Goal: Task Accomplishment & Management: Manage account settings

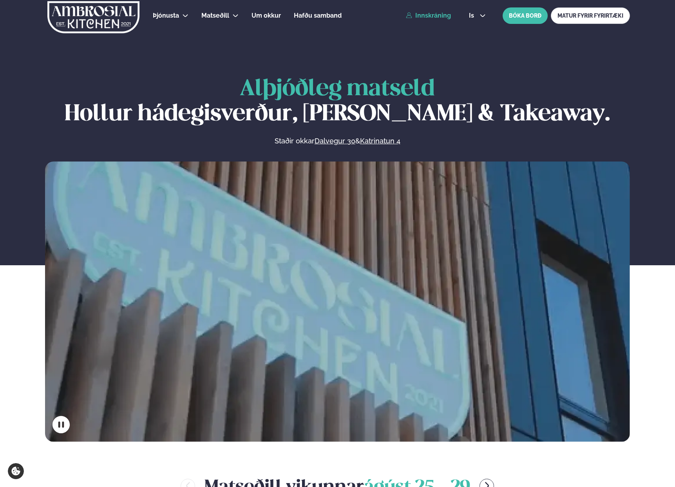
click at [438, 16] on link "Innskráning" at bounding box center [428, 15] width 45 height 7
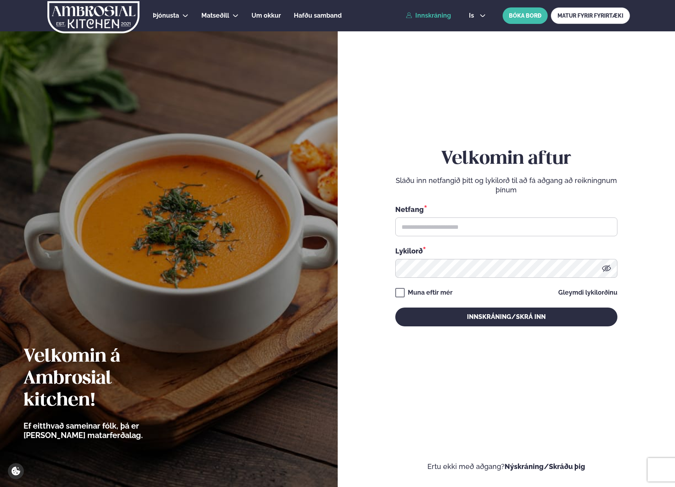
type input "**********"
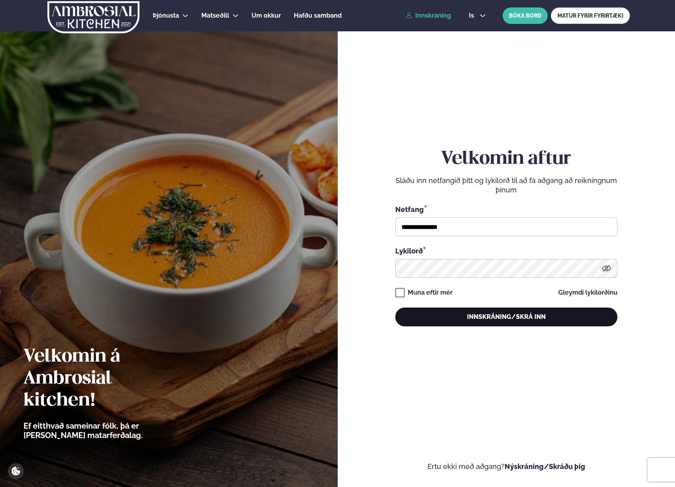
click at [488, 314] on button "Innskráning/Skrá inn" at bounding box center [506, 317] width 222 height 19
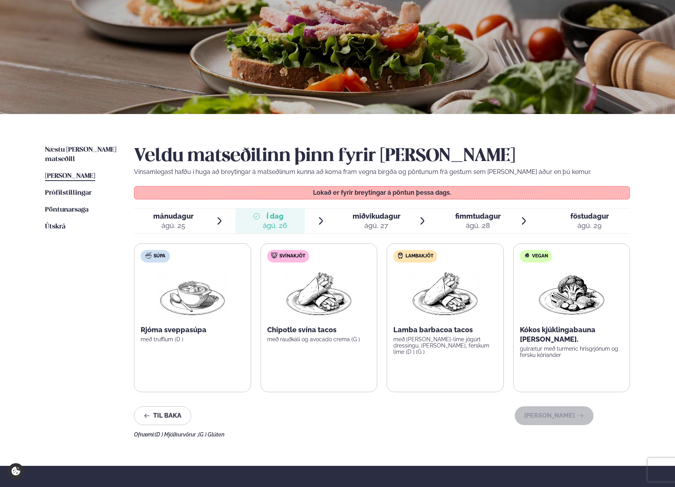
scroll to position [79, 0]
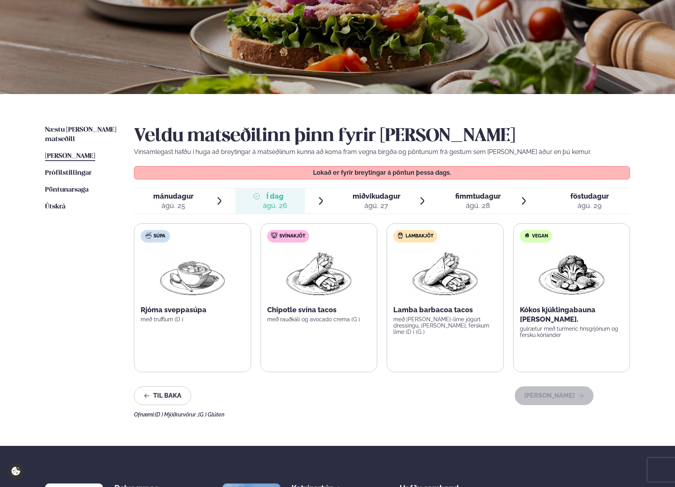
click at [376, 200] on div "miðvikudagur mið." at bounding box center [377, 196] width 48 height 9
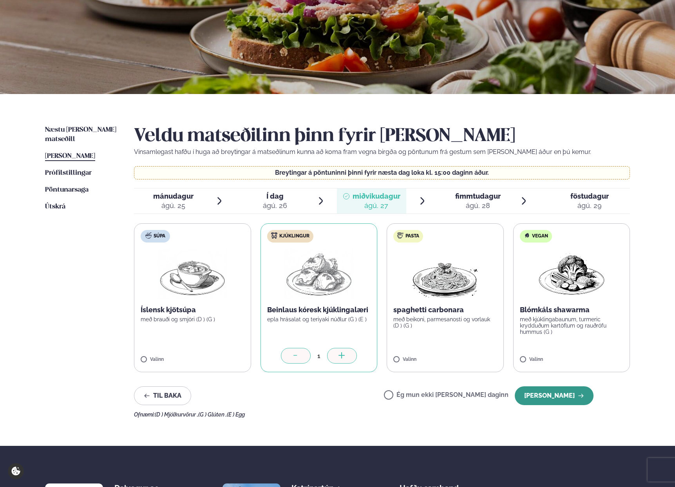
click at [568, 395] on button "[PERSON_NAME]" at bounding box center [554, 395] width 79 height 19
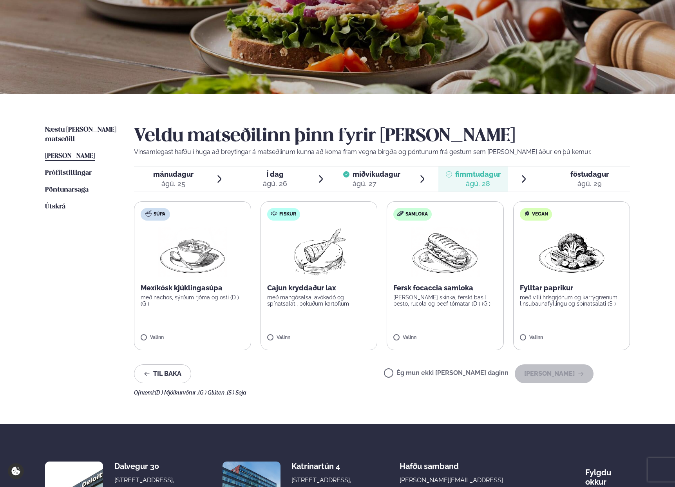
click at [422, 375] on label "Ég mun ekki [PERSON_NAME] daginn" at bounding box center [446, 374] width 125 height 8
click at [578, 382] on button "[PERSON_NAME]" at bounding box center [554, 373] width 79 height 19
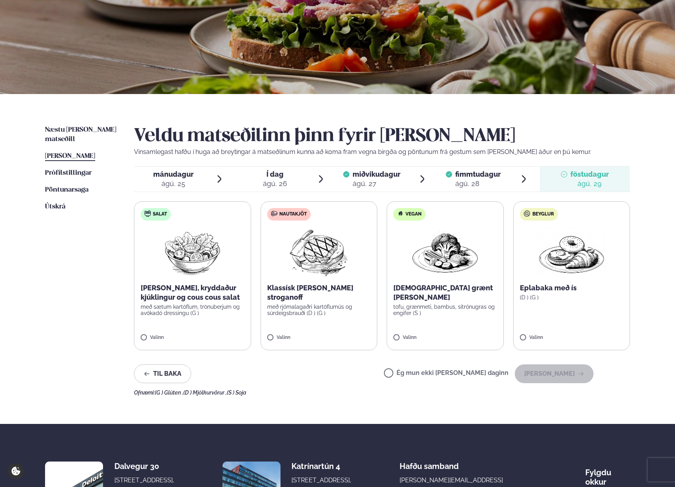
click at [454, 373] on label "Ég mun ekki [PERSON_NAME] daginn" at bounding box center [446, 374] width 125 height 8
click at [564, 377] on button "[PERSON_NAME]" at bounding box center [554, 373] width 79 height 19
